Goal: Transaction & Acquisition: Purchase product/service

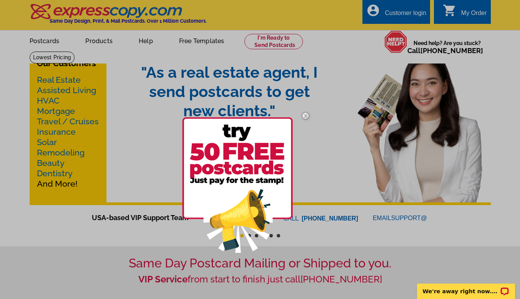
click at [399, 10] on div at bounding box center [260, 149] width 520 height 299
drag, startPoint x: 307, startPoint y: 115, endPoint x: 345, endPoint y: 70, distance: 58.9
click at [307, 115] on img at bounding box center [305, 116] width 22 height 22
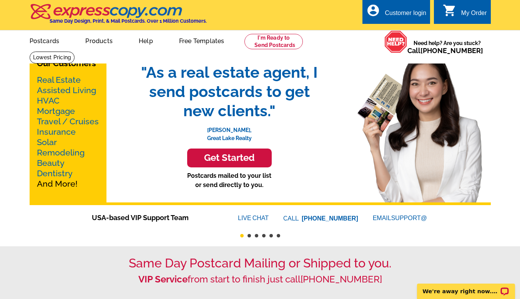
click at [398, 12] on div "Customer login" at bounding box center [406, 15] width 42 height 11
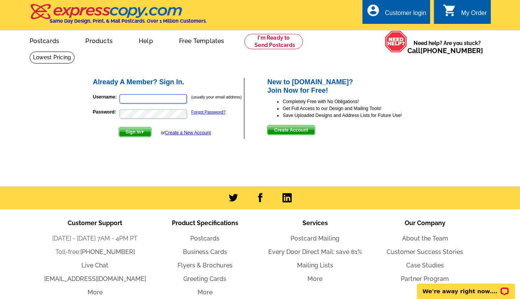
type input "doterradiamonds2020@gmail.com"
click at [143, 135] on span "Sign In" at bounding box center [135, 131] width 32 height 9
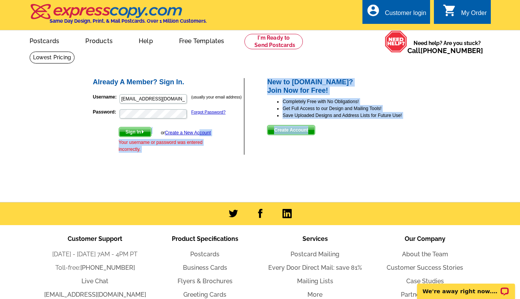
drag, startPoint x: 199, startPoint y: 135, endPoint x: 235, endPoint y: 157, distance: 42.6
click at [235, 157] on div "Already A Member? Sign In. Username: doterradiamonds2020@gmail.com (usually you…" at bounding box center [261, 116] width 368 height 109
click at [236, 157] on div "Already A Member? Sign In. Username: doterradiamonds2020@gmail.com (usually you…" at bounding box center [261, 116] width 368 height 109
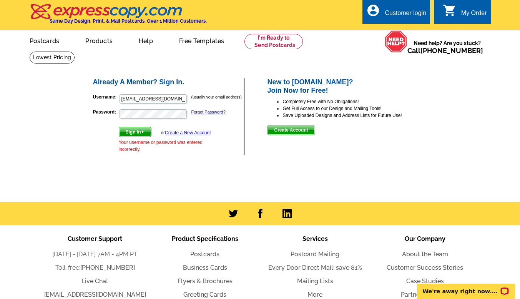
click at [188, 132] on link "Create a New Account" at bounding box center [188, 132] width 46 height 5
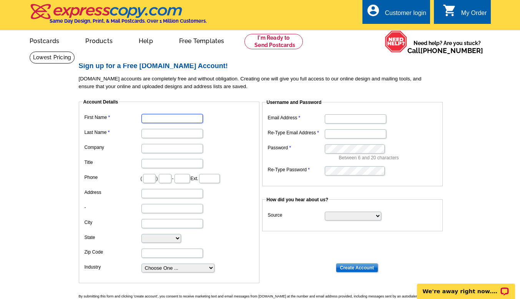
click at [176, 122] on input "First Name" at bounding box center [171, 118] width 61 height 9
type input "[PERSON_NAME]"
click at [176, 122] on input "[PERSON_NAME]" at bounding box center [171, 118] width 61 height 9
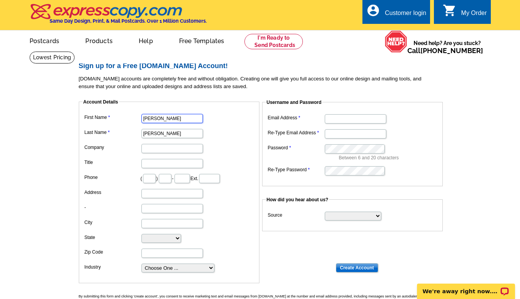
click at [176, 120] on input "[PERSON_NAME]" at bounding box center [171, 118] width 61 height 9
type input "Kista"
type input "P"
click at [176, 119] on input "Kista" at bounding box center [171, 118] width 61 height 9
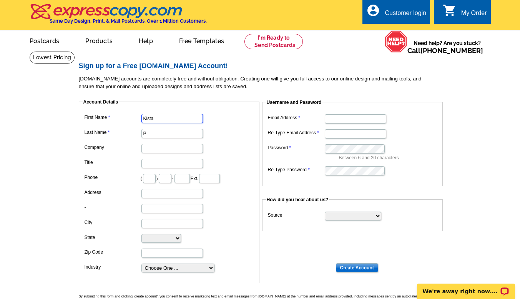
click at [176, 119] on input "Kista" at bounding box center [171, 118] width 61 height 9
type input "Krista"
type input "Palmer"
type input "Tooele Wellness Studio"
type input "CMO"
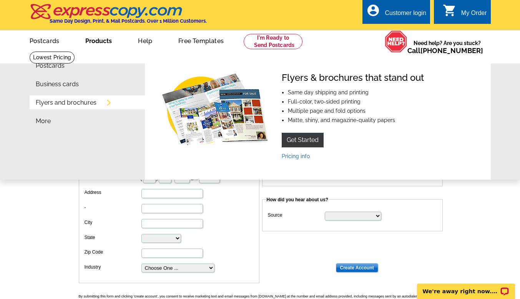
click at [74, 107] on li "Flyers and brochures" at bounding box center [90, 104] width 109 height 18
click at [304, 159] on link "Pricing info" at bounding box center [296, 156] width 28 height 6
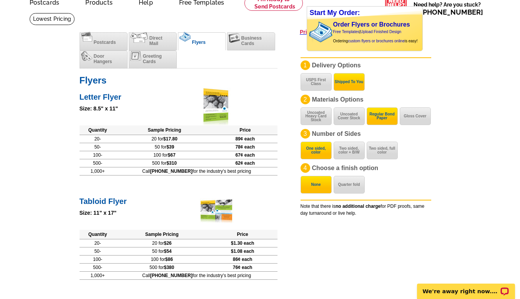
scroll to position [77, 0]
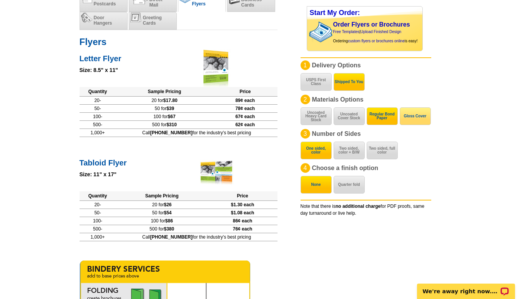
click at [414, 122] on button "Gloss Cover" at bounding box center [415, 116] width 31 height 18
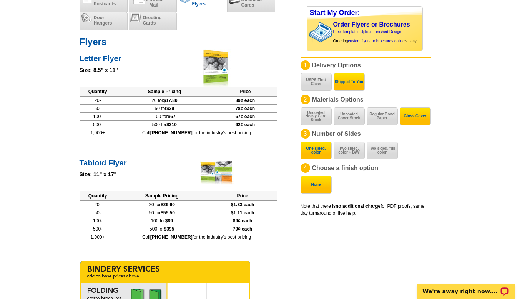
drag, startPoint x: 349, startPoint y: 149, endPoint x: 369, endPoint y: 180, distance: 37.3
click at [367, 181] on div "1 Delivery Options USPS First Class Shipped To You 2 Materials Options Uncoated…" at bounding box center [366, 138] width 131 height 156
click at [388, 153] on button "Two sided, full color" at bounding box center [382, 150] width 31 height 18
click at [319, 189] on button "None" at bounding box center [316, 185] width 31 height 18
click at [355, 188] on div "1 Delivery Options USPS First Class Shipped To You 2 Materials Options Uncoated…" at bounding box center [366, 138] width 131 height 156
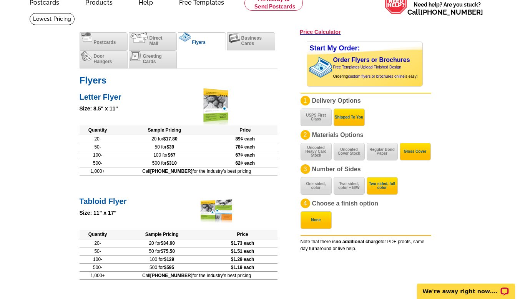
scroll to position [0, 0]
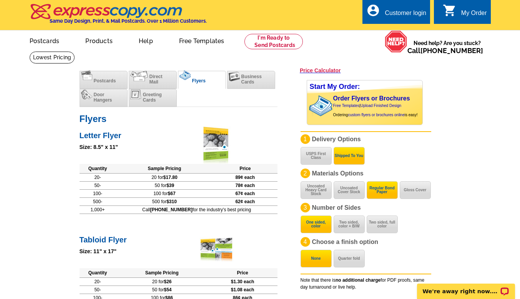
click at [182, 211] on b "[PHONE_NUMBER]" at bounding box center [171, 209] width 42 height 5
click at [256, 213] on td "Call [PHONE_NUMBER] for the industry's best pricing" at bounding box center [196, 209] width 161 height 8
click at [417, 193] on button "Gloss Cover" at bounding box center [415, 190] width 31 height 18
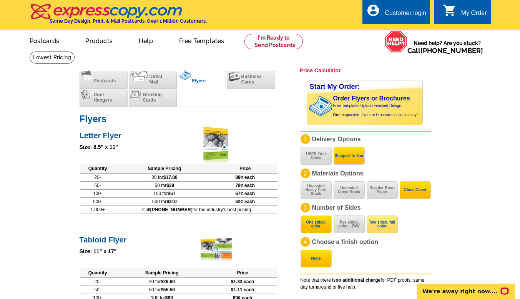
click at [382, 224] on button "Two sided, full color" at bounding box center [382, 224] width 31 height 18
